Goal: Contribute content

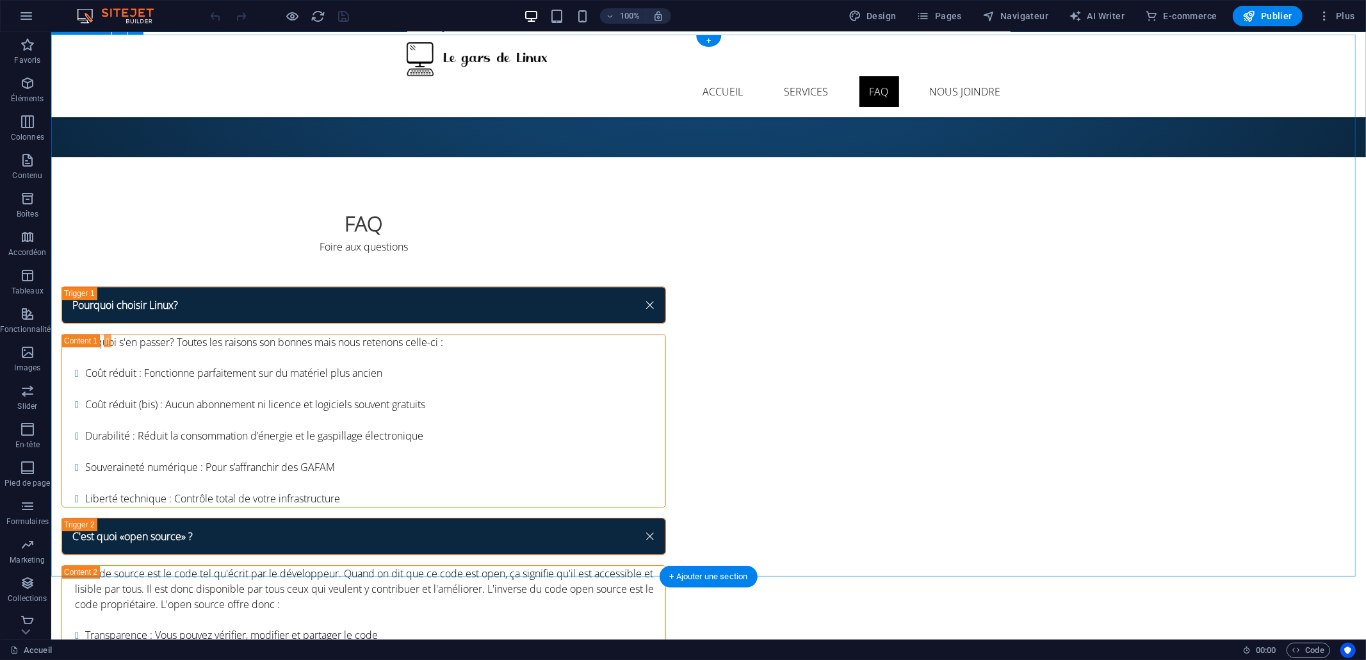
scroll to position [3370, 0]
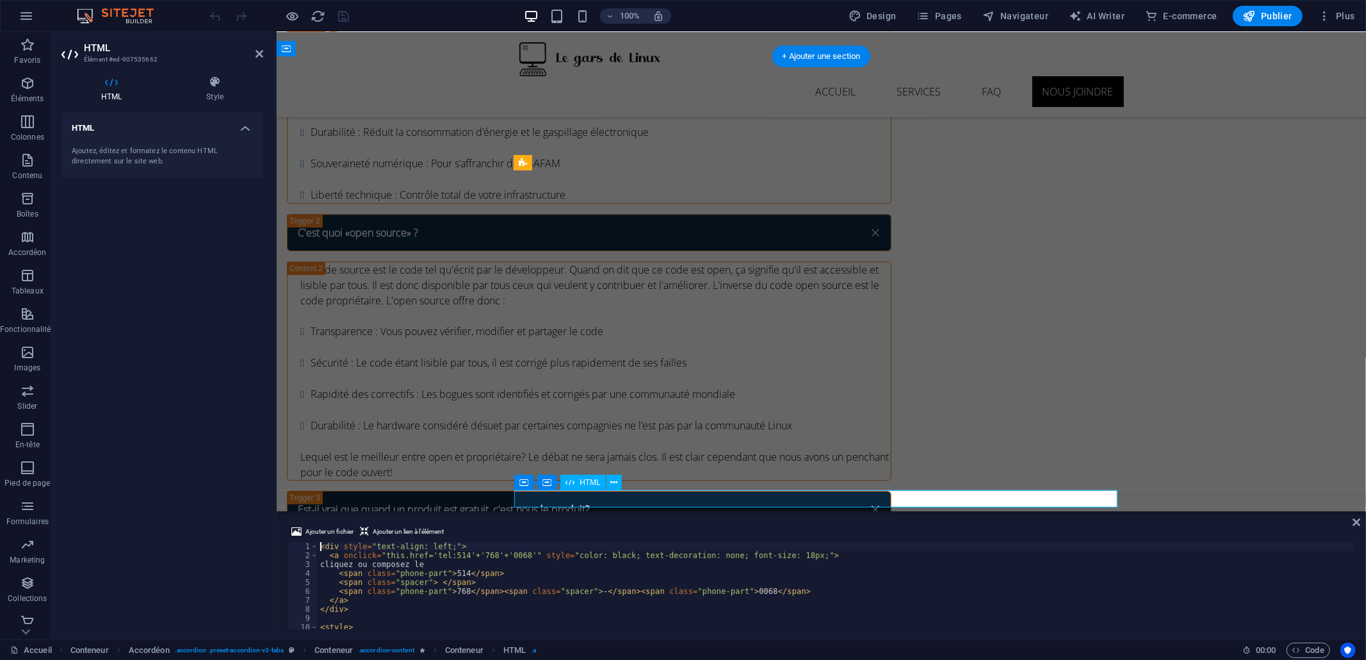
scroll to position [3293, 0]
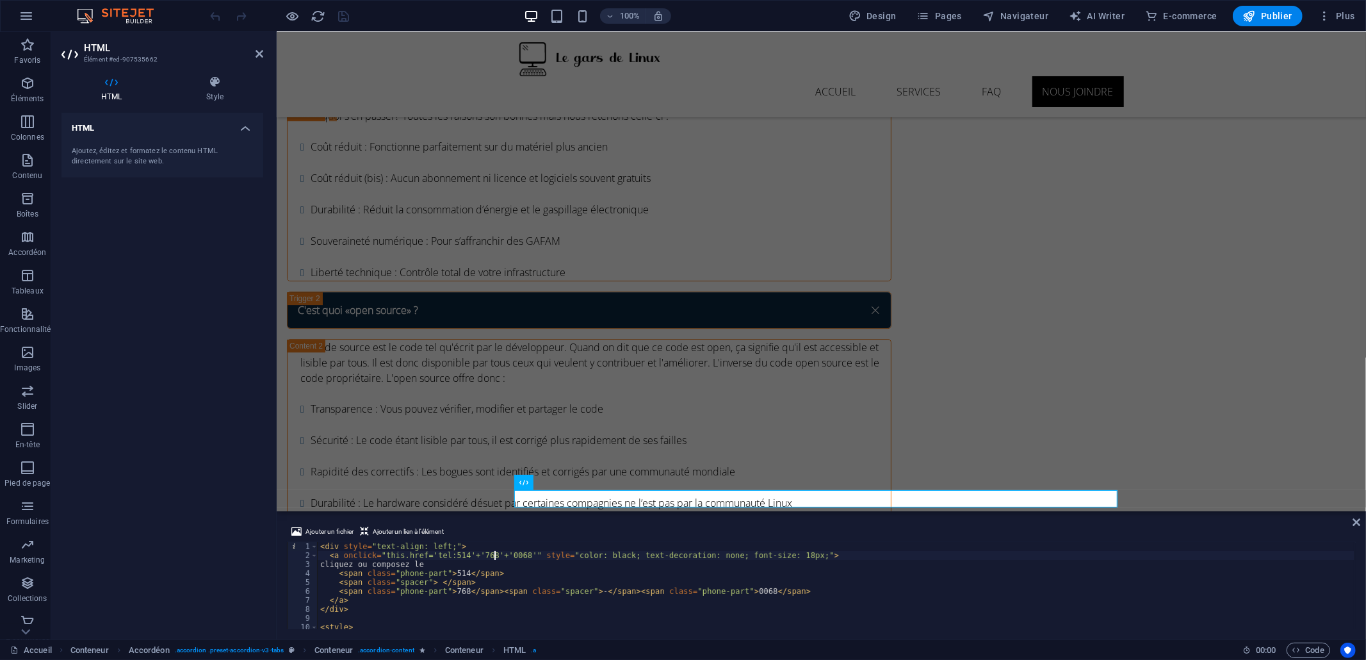
click at [493, 556] on div "< div style = "text-align: left;" > < a onclick = "this.href='tel:514'+'768'+'0…" at bounding box center [836, 594] width 1036 height 105
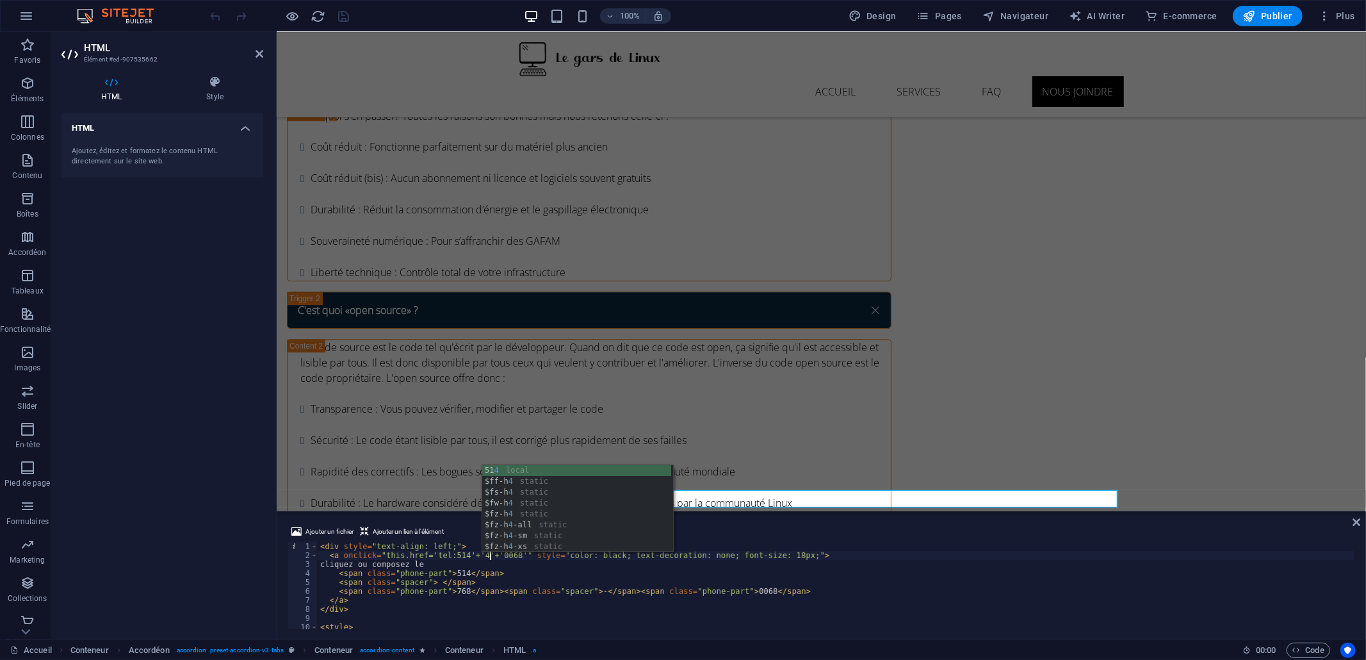
scroll to position [0, 14]
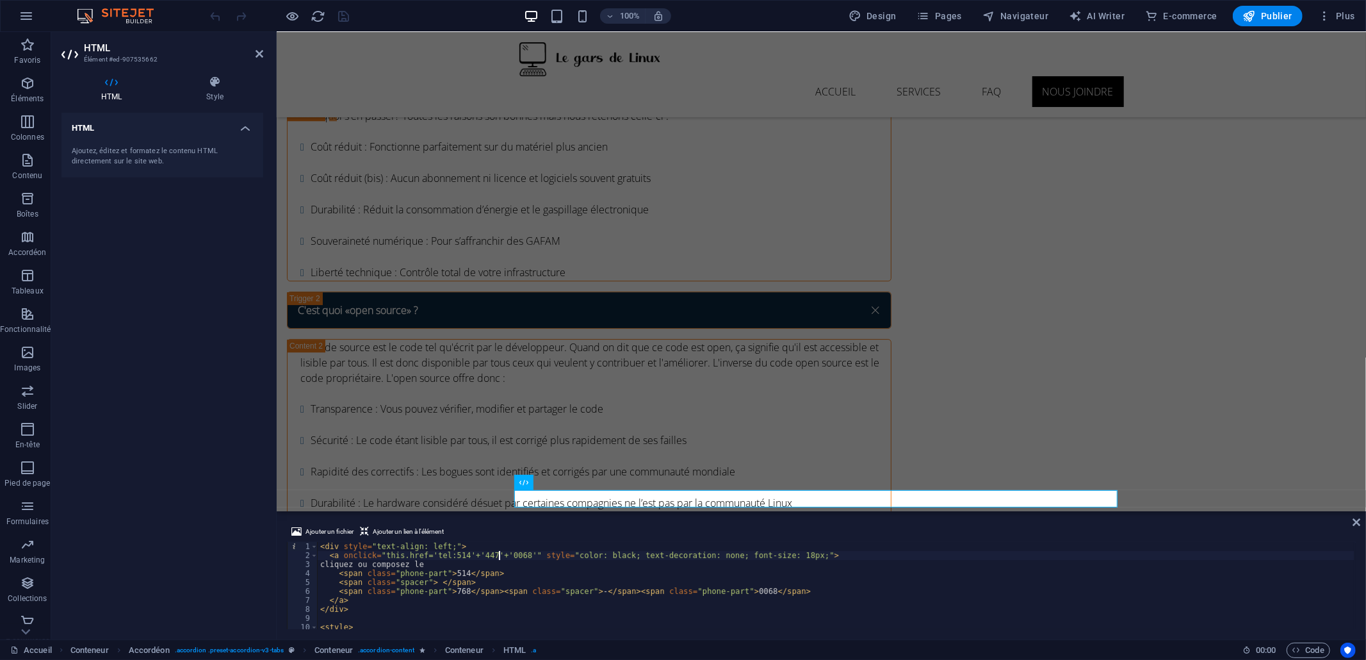
click at [525, 555] on div "< div style = "text-align: left;" > < a onclick = "this.href='tel:514'+'447'+'0…" at bounding box center [836, 594] width 1036 height 105
click at [461, 592] on div "< div style = "text-align: left;" > < a onclick = "this.href='tel:514'+'447'+'0…" at bounding box center [836, 594] width 1036 height 105
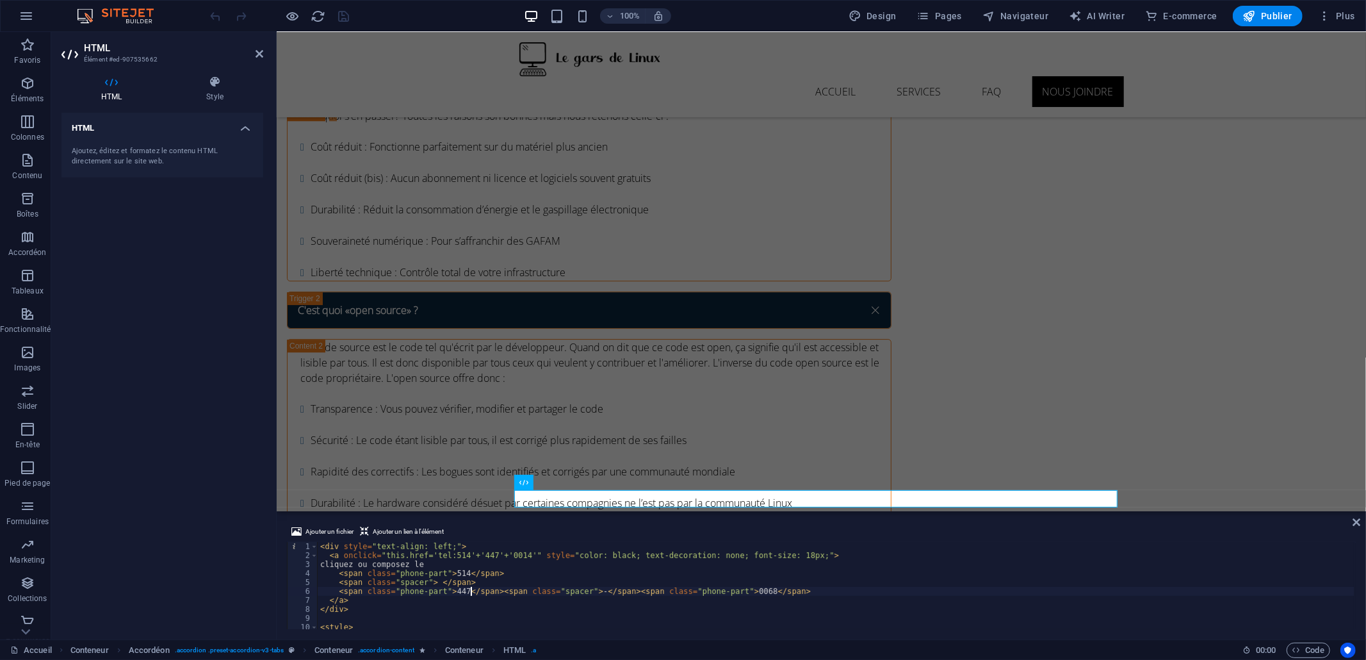
scroll to position [0, 13]
click at [769, 593] on div "< div style = "text-align: left;" > < a onclick = "this.href='tel:514'+'447'+'0…" at bounding box center [836, 594] width 1036 height 105
type textarea "<span class="phone-part">447</span><span class="spacer">-</span><span class="ph…"
drag, startPoint x: 1358, startPoint y: 521, endPoint x: 1062, endPoint y: 329, distance: 352.8
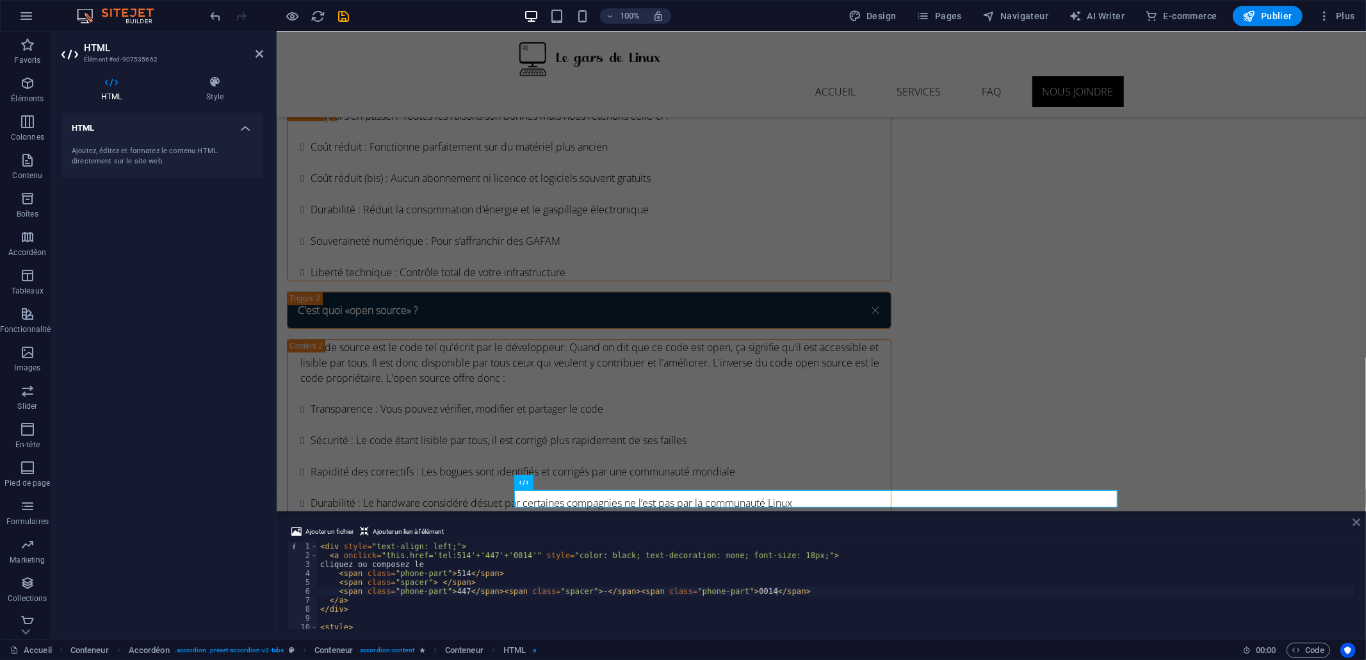
click at [1358, 521] on icon at bounding box center [1357, 522] width 8 height 10
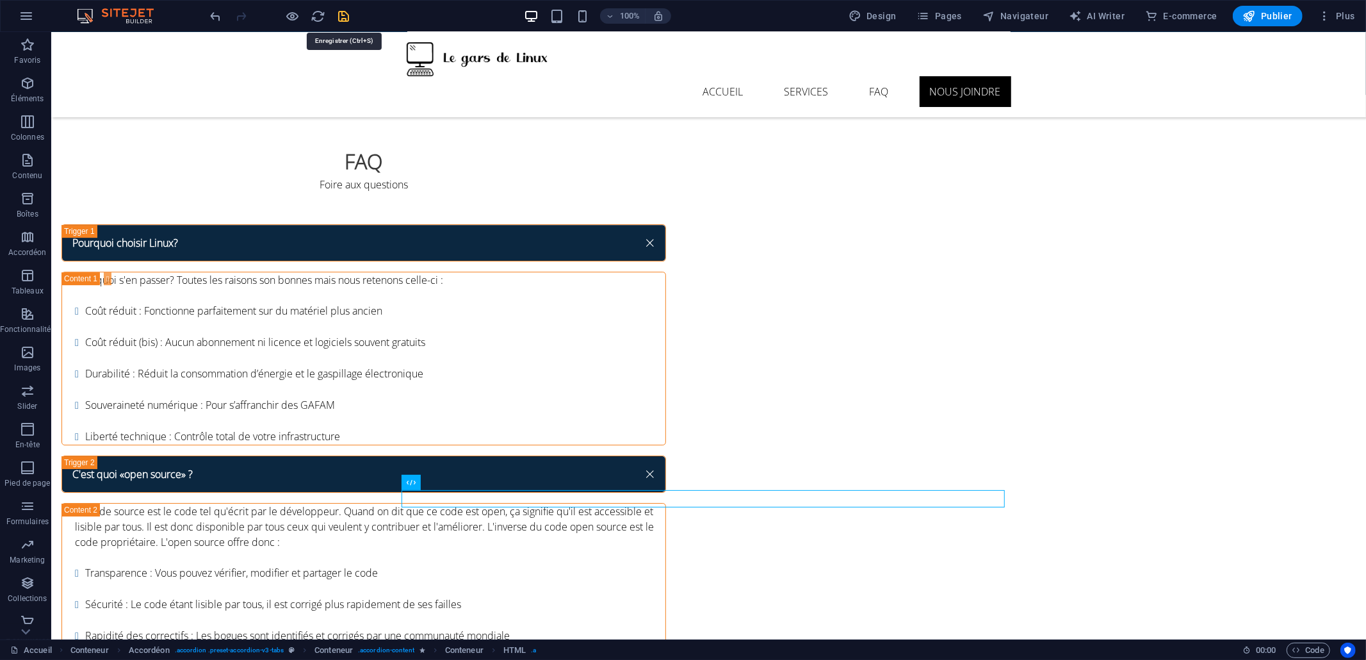
click at [343, 20] on icon "save" at bounding box center [344, 16] width 15 height 15
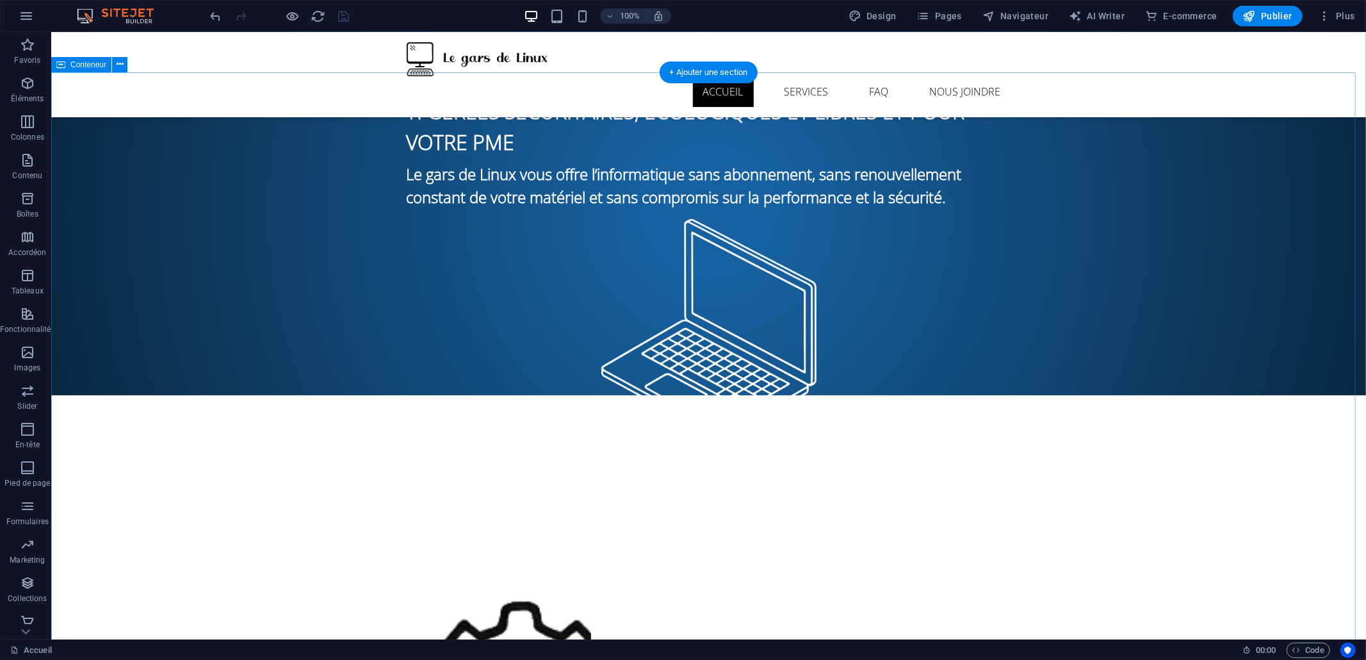
scroll to position [0, 0]
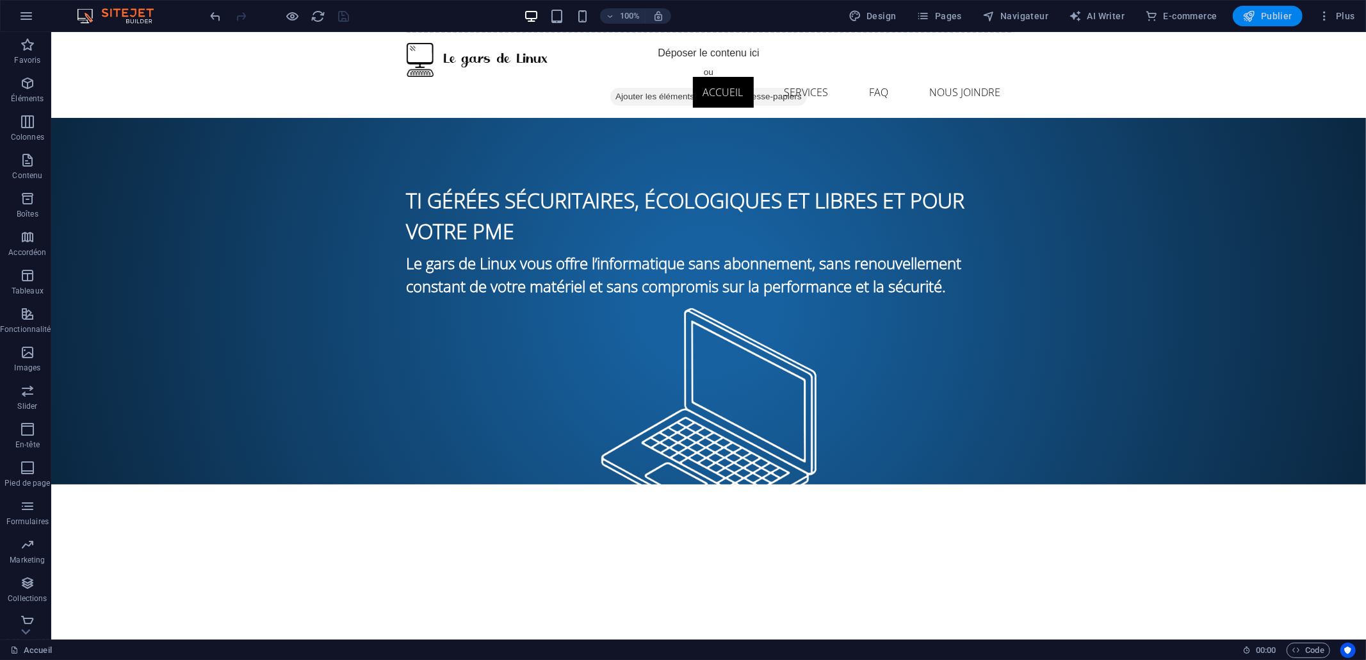
click at [1264, 12] on span "Publier" at bounding box center [1267, 16] width 49 height 13
